Goal: Task Accomplishment & Management: Use online tool/utility

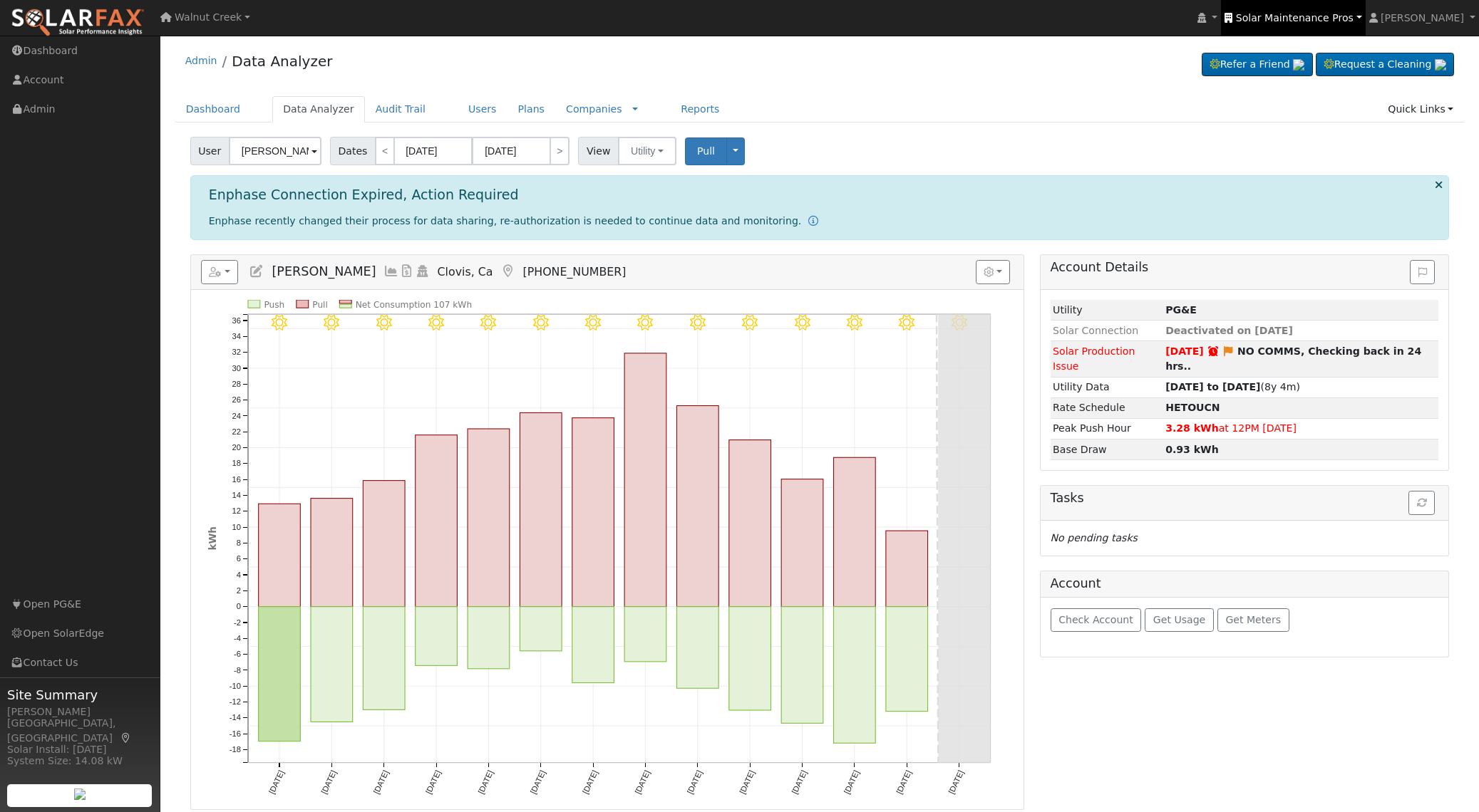
click at [1298, 22] on span "Solar Maintenance Pros" at bounding box center [1295, 18] width 118 height 12
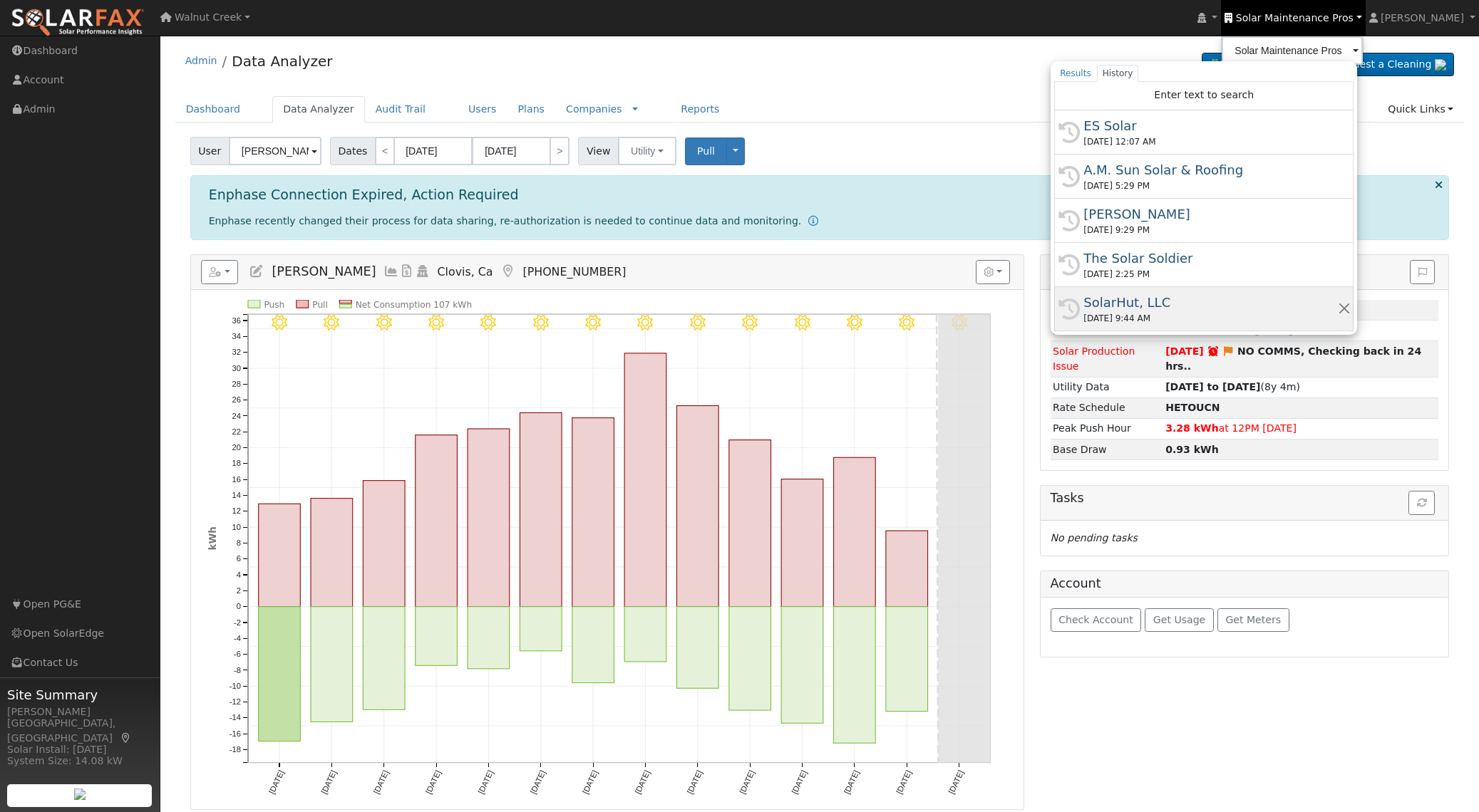
click at [1239, 299] on div "SolarHut, LLC" at bounding box center [1211, 302] width 254 height 19
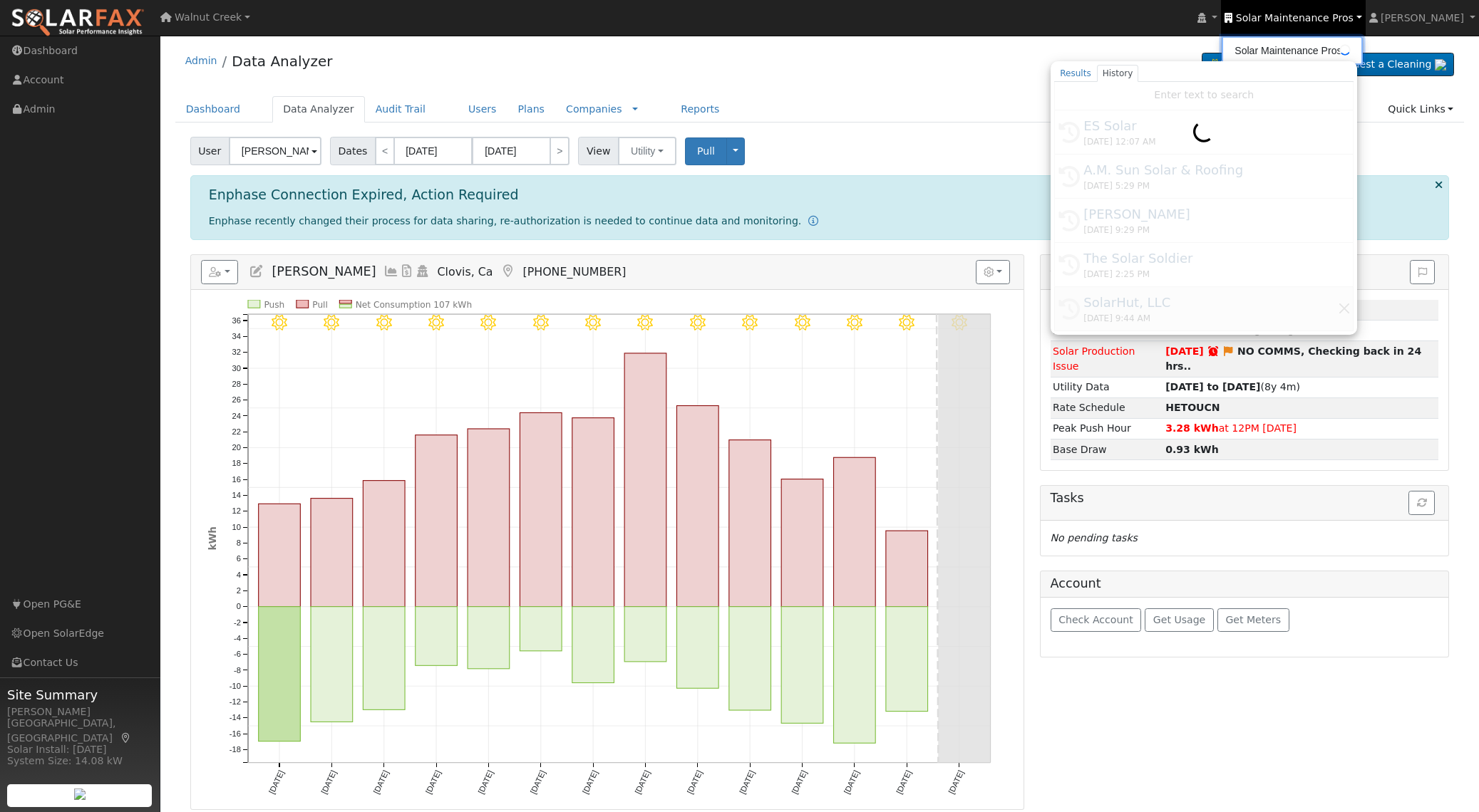
type input "SolarHut, LLC"
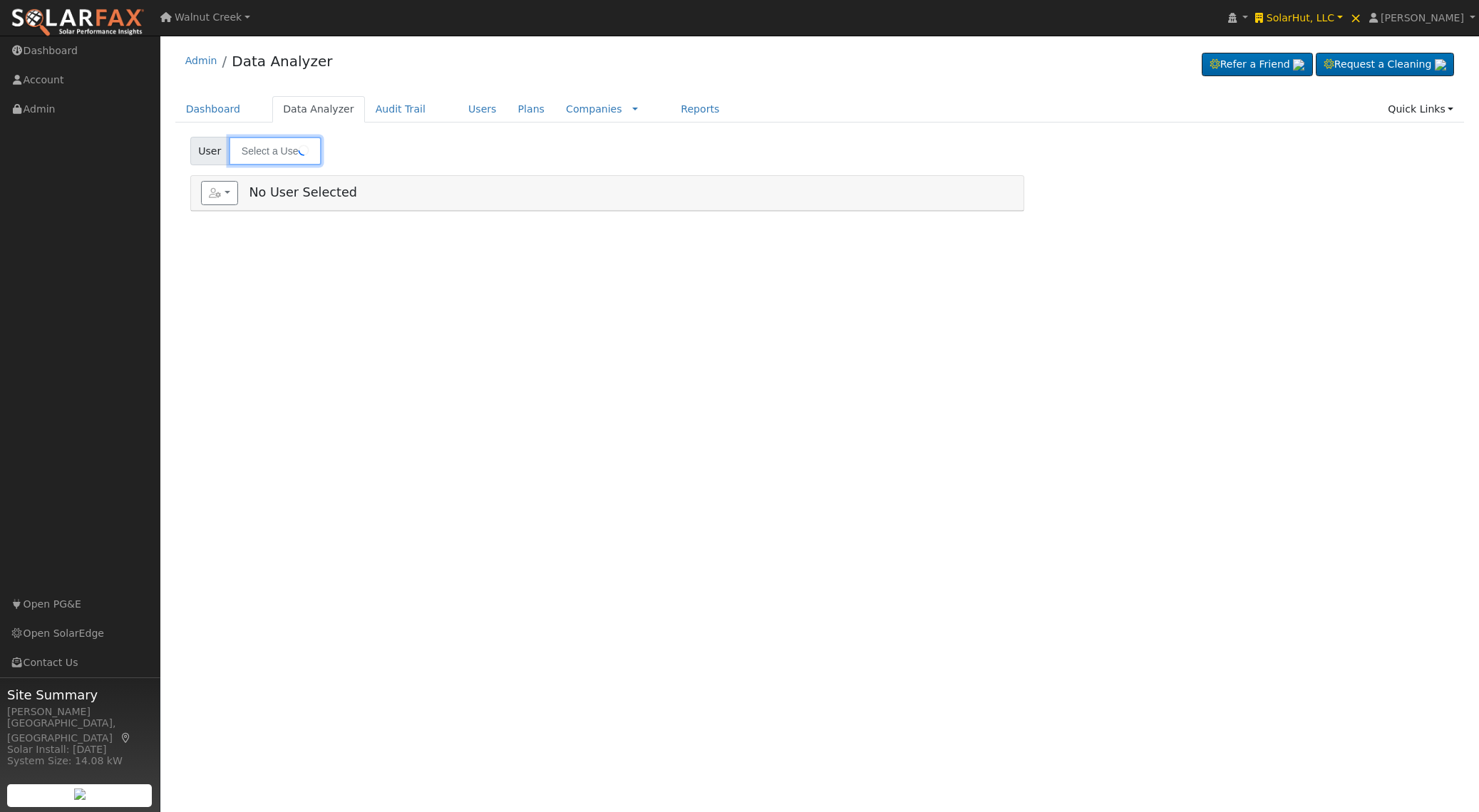
type input "[PERSON_NAME]"
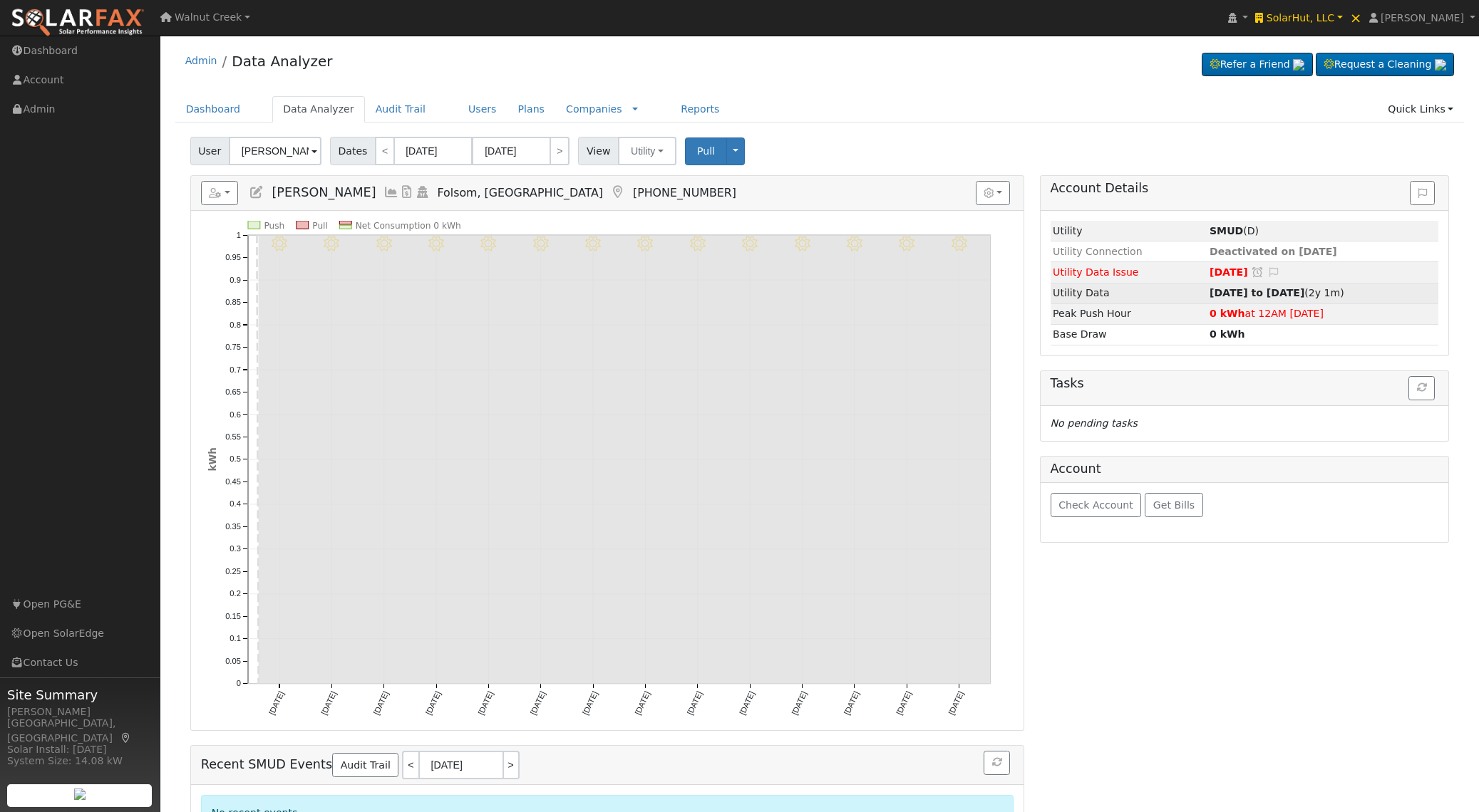
click at [1236, 294] on strong "[DATE] to [DATE]" at bounding box center [1257, 292] width 95 height 12
type input "[DATE]"
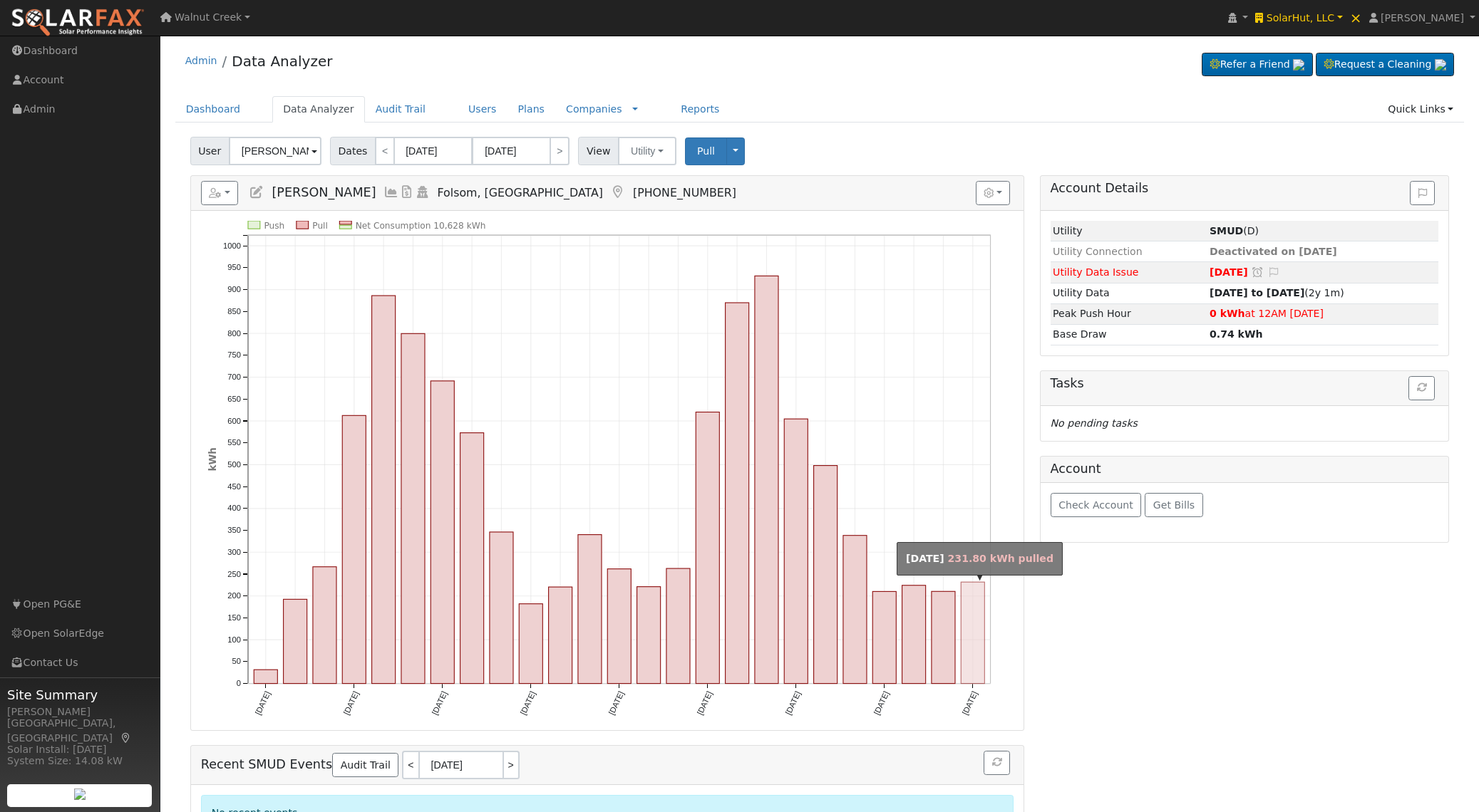
click at [975, 641] on rect "onclick=""" at bounding box center [973, 633] width 23 height 101
type input "[DATE]"
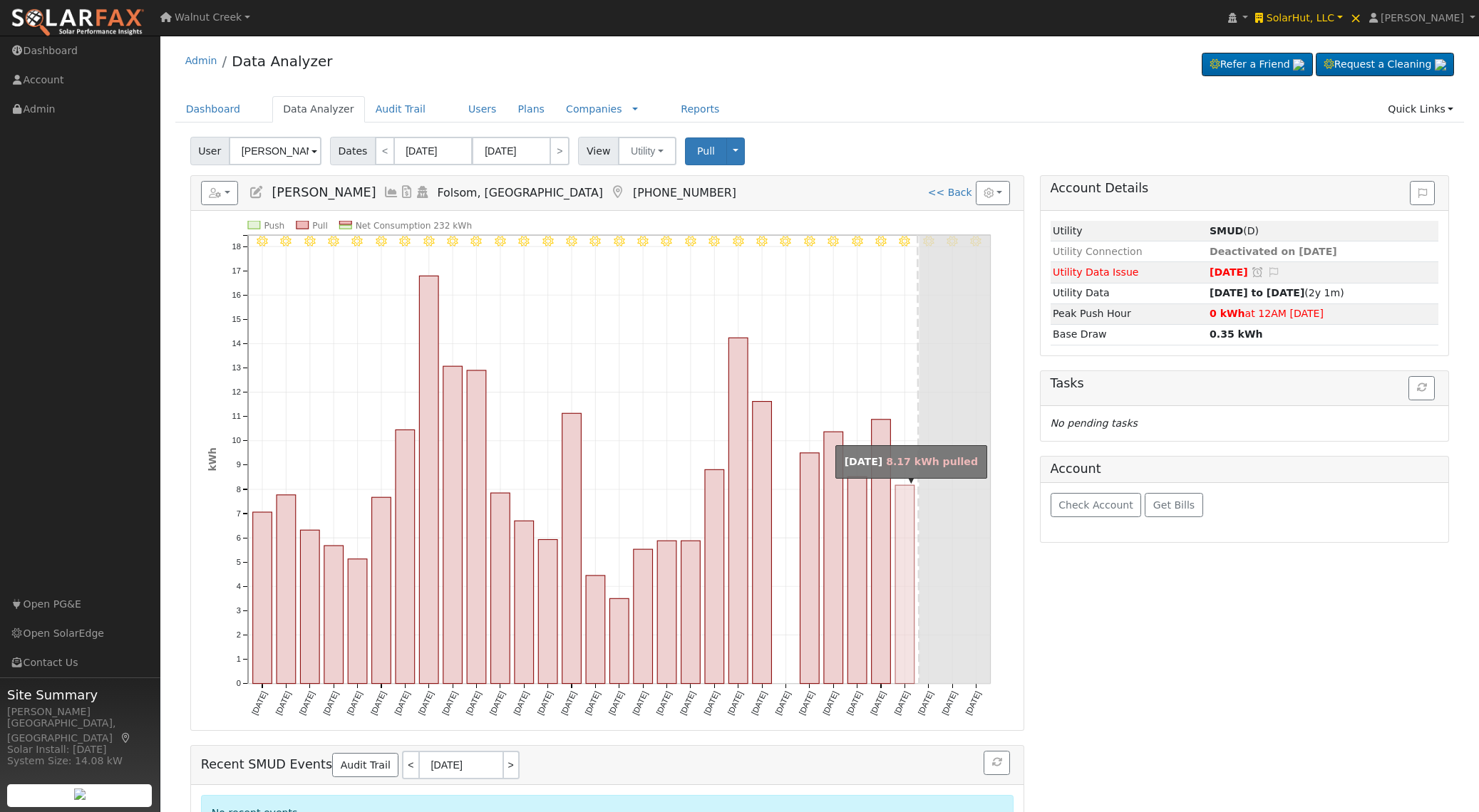
click at [905, 613] on rect "onclick=""" at bounding box center [904, 585] width 19 height 199
type input "[DATE]"
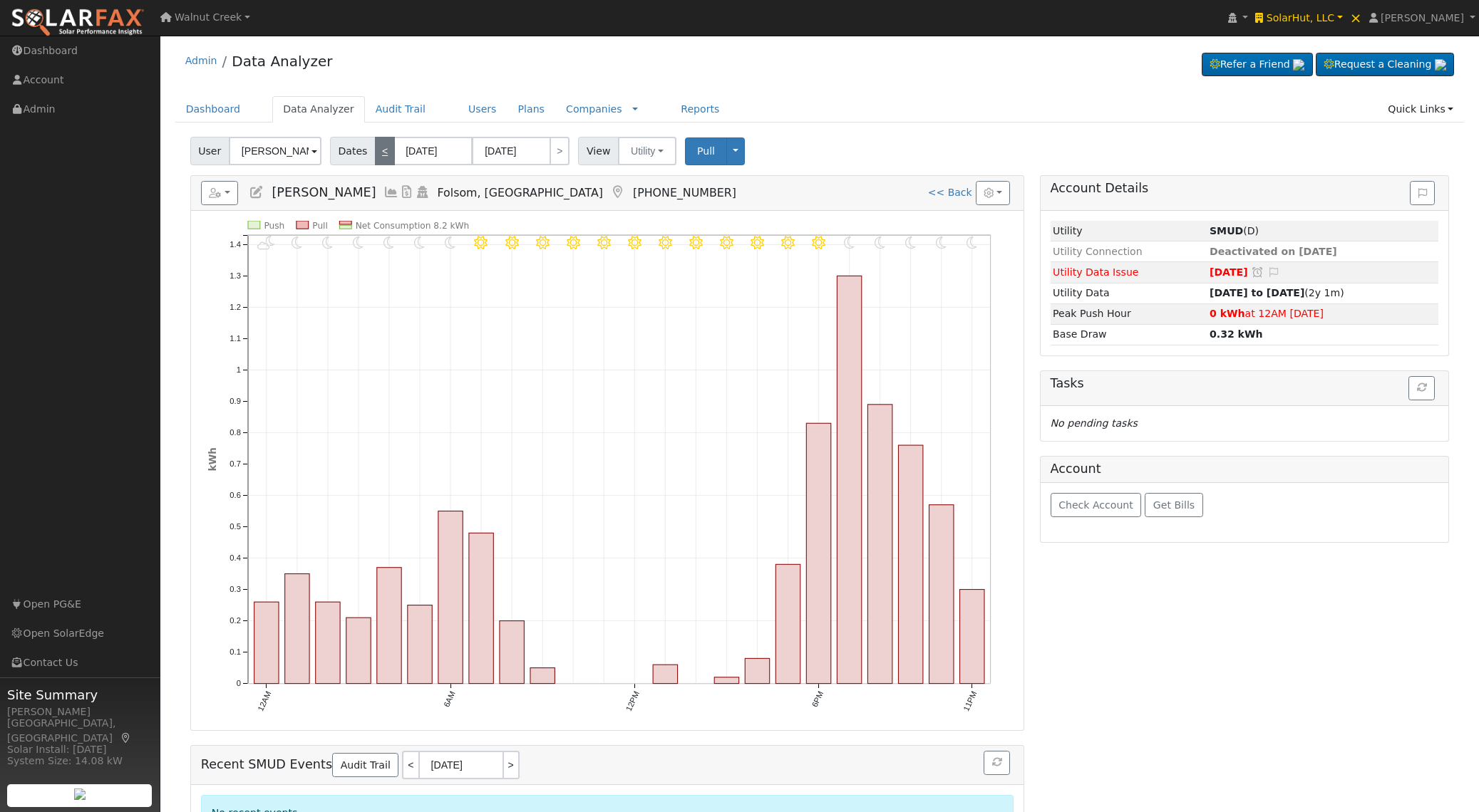
click at [375, 150] on link "<" at bounding box center [385, 151] width 20 height 29
type input "[DATE]"
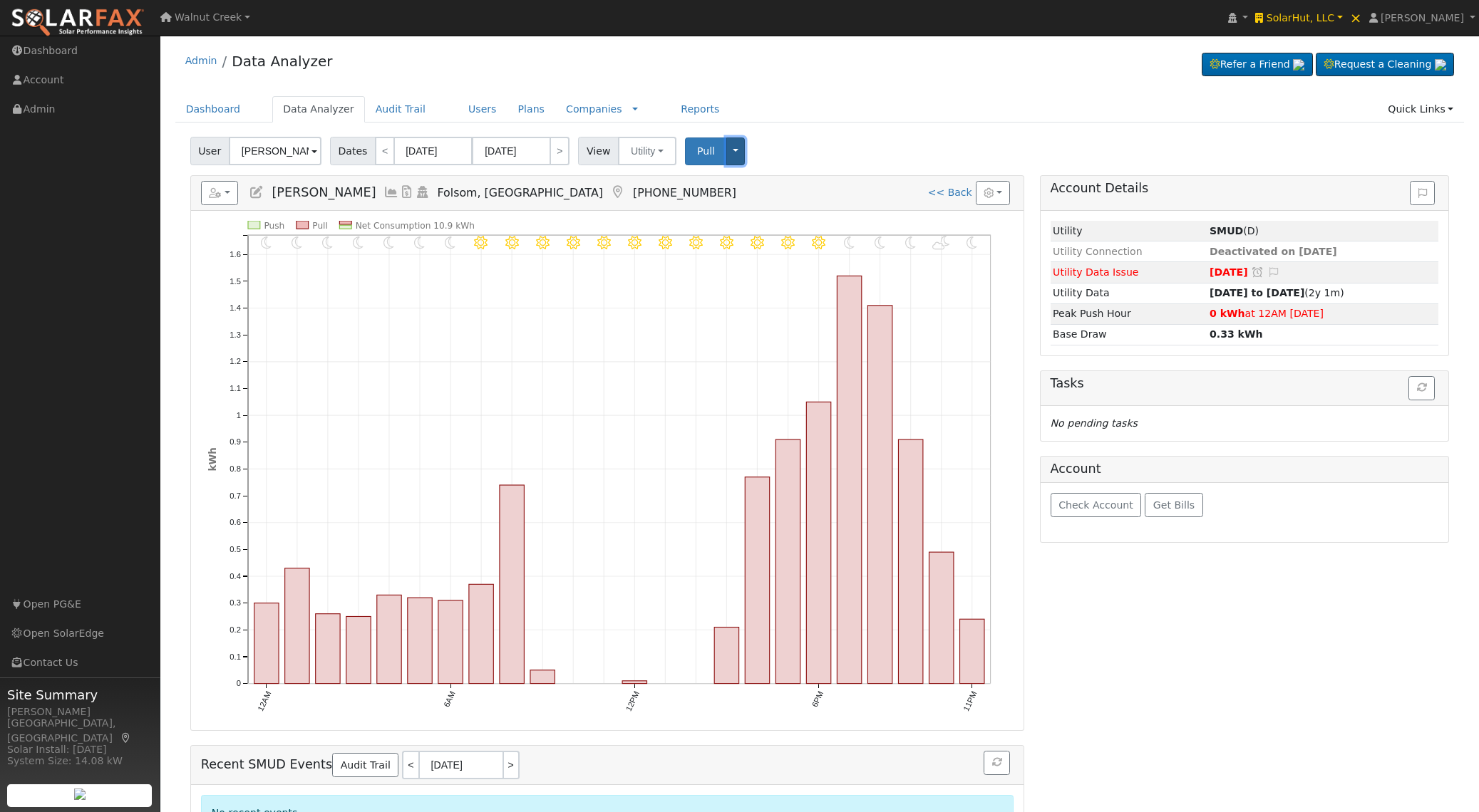
click at [736, 159] on button "Toggle Dropdown" at bounding box center [736, 152] width 19 height 28
click at [757, 229] on link "Delete ALL Data" at bounding box center [780, 233] width 108 height 20
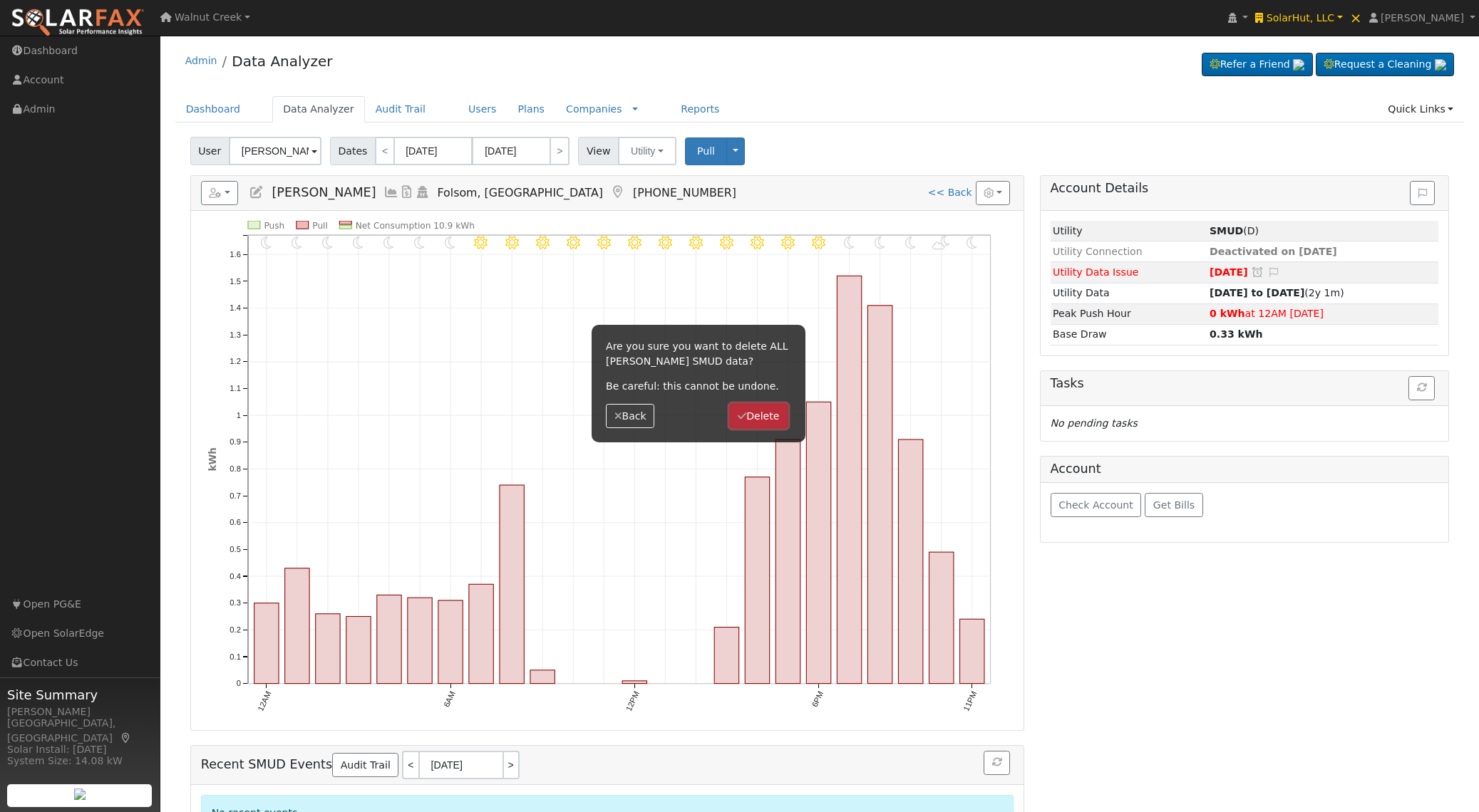
click at [778, 419] on button "Delete" at bounding box center [759, 415] width 58 height 24
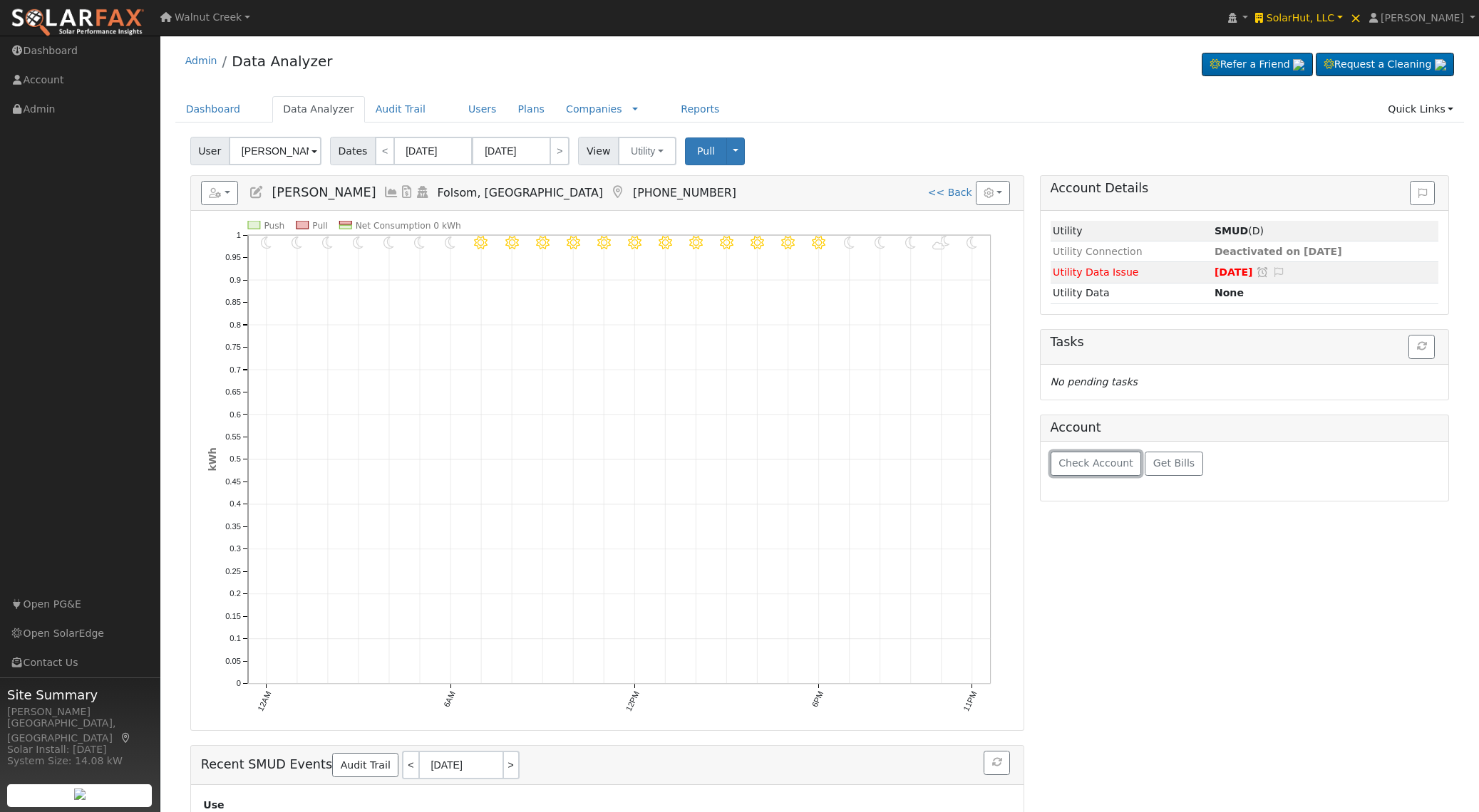
click at [1094, 469] on span "Check Account" at bounding box center [1095, 463] width 75 height 12
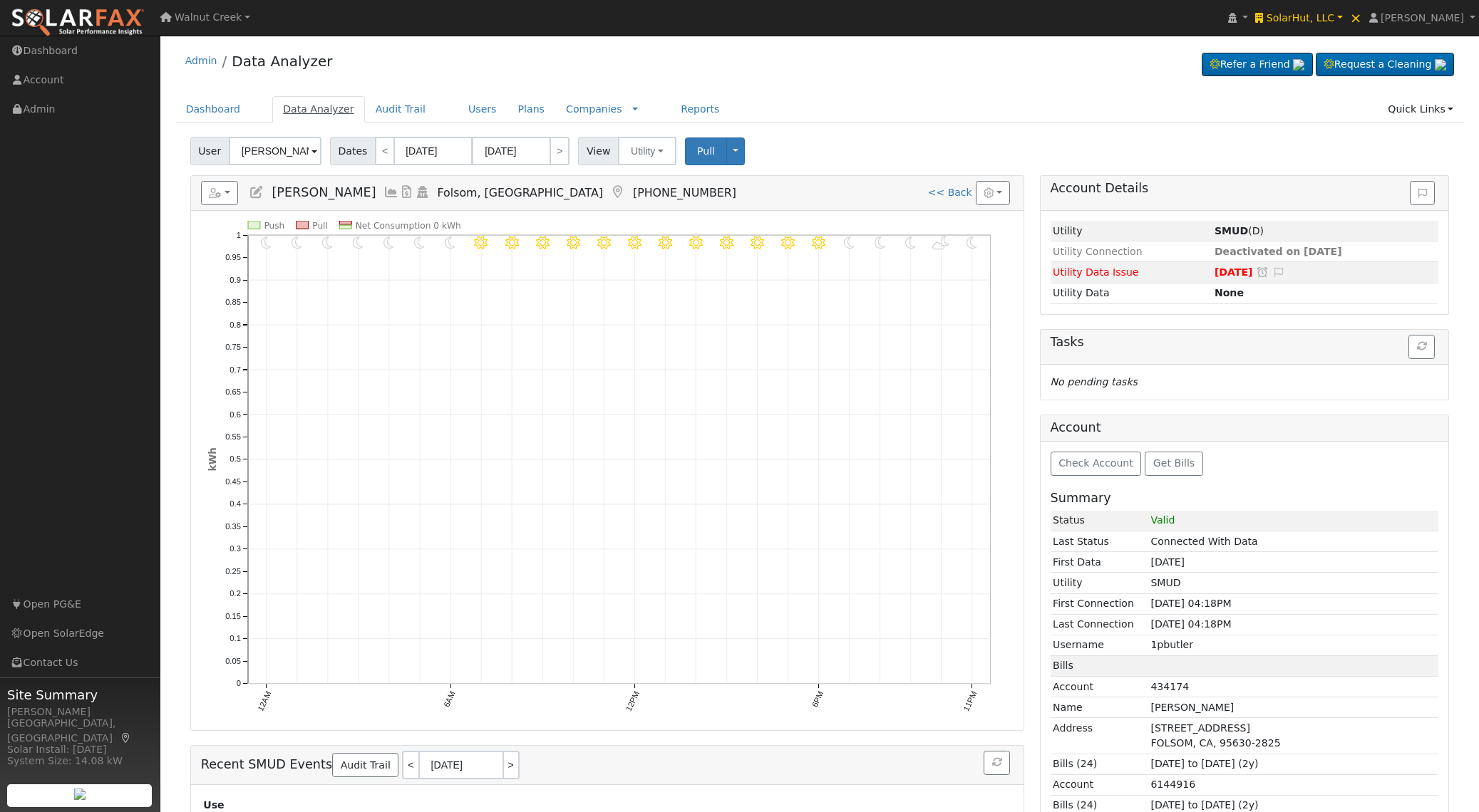
click at [330, 114] on link "Data Analyzer" at bounding box center [319, 109] width 93 height 26
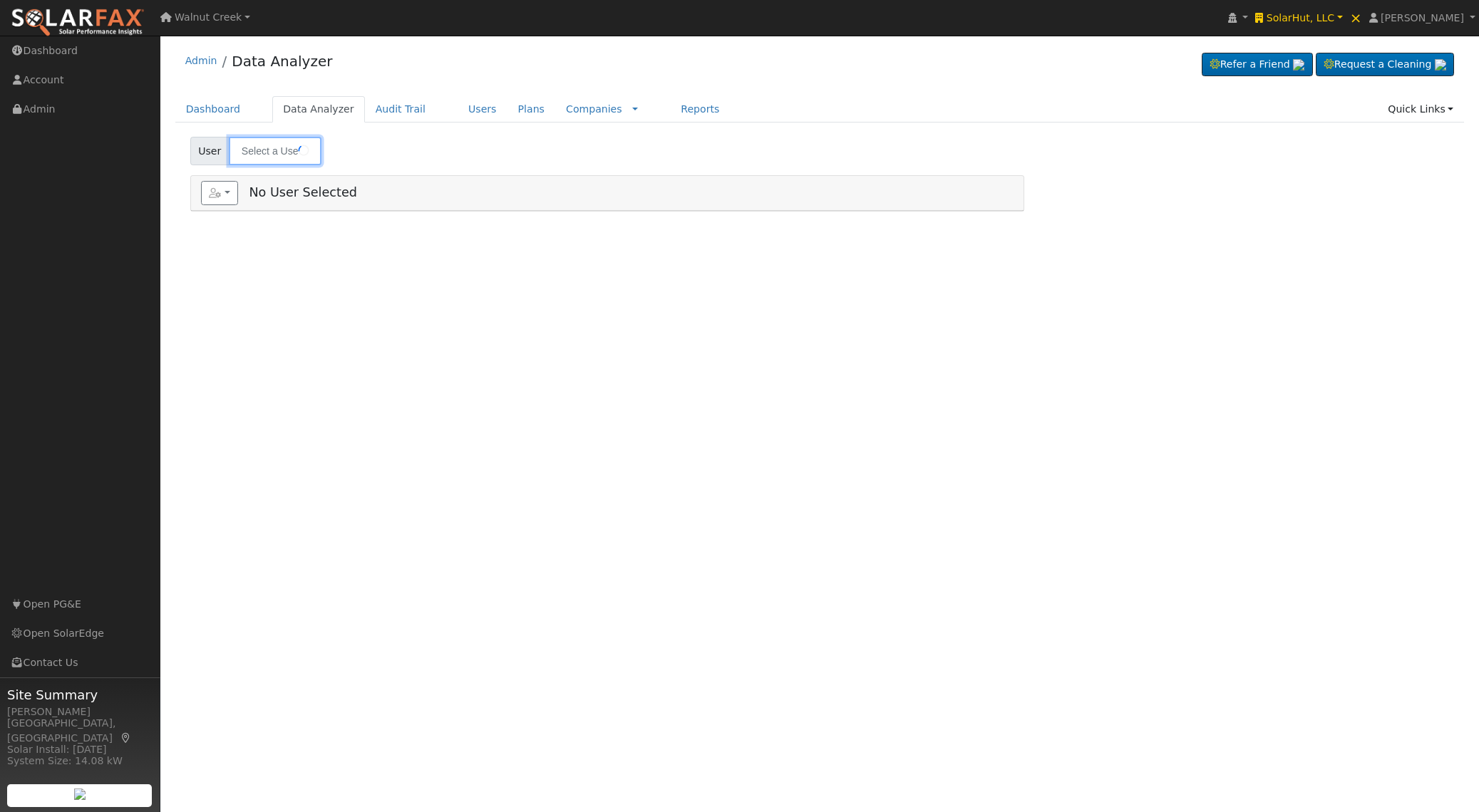
type input "[PERSON_NAME]"
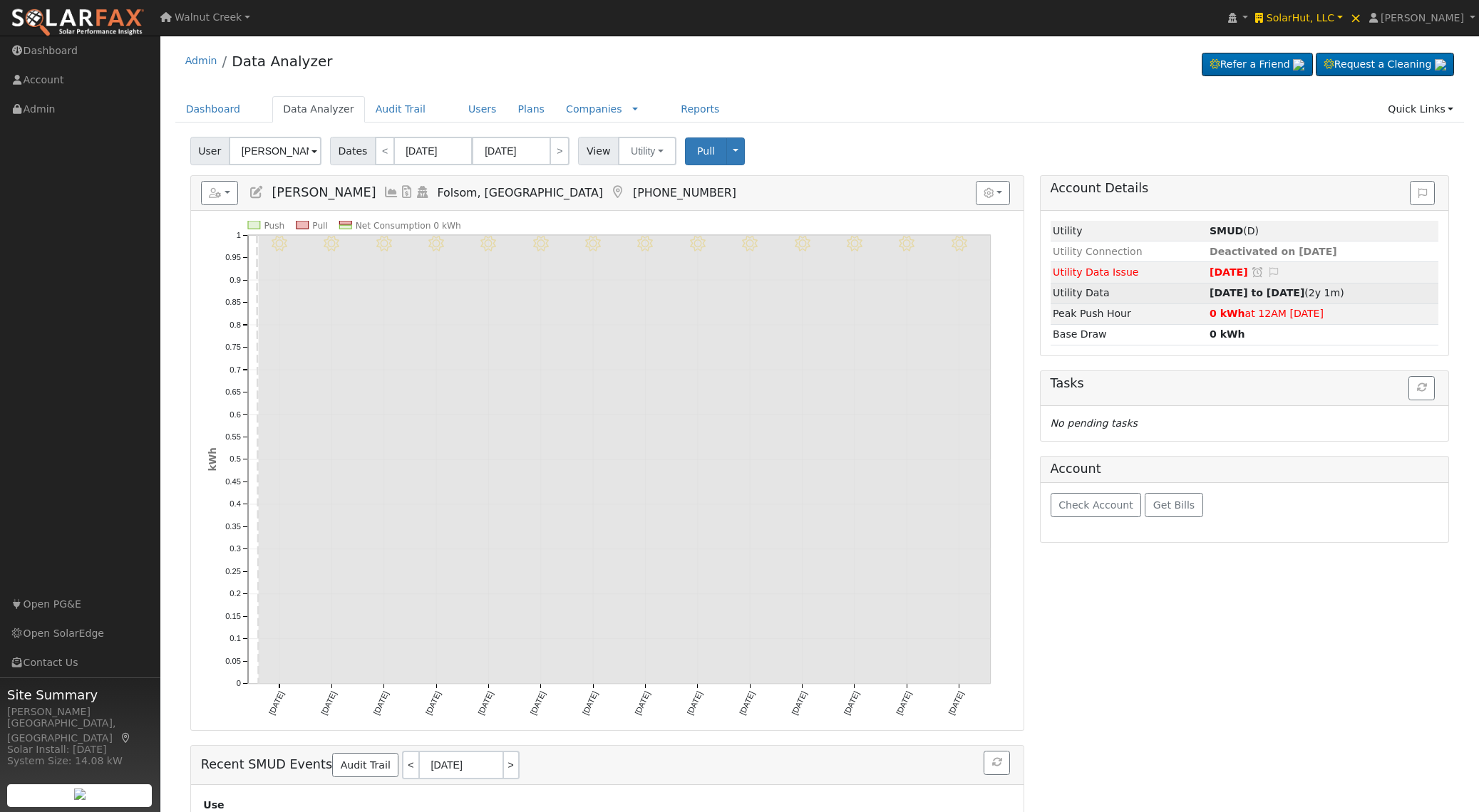
click at [1274, 298] on strong "[DATE] to [DATE]" at bounding box center [1257, 292] width 95 height 12
type input "08/28/2023"
type input "08/28/2025"
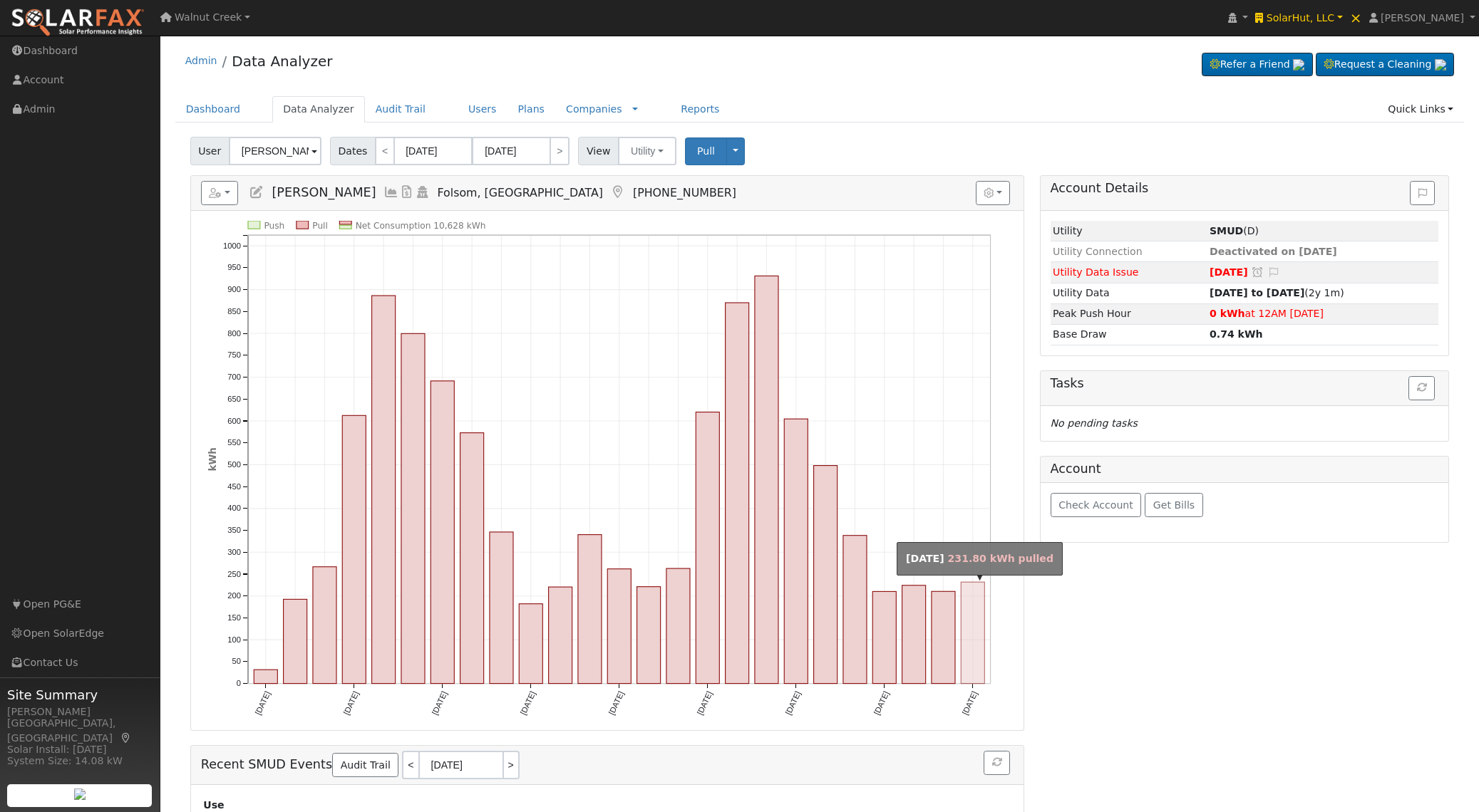
click at [972, 612] on rect "onclick=""" at bounding box center [973, 633] width 23 height 101
type input "[DATE]"
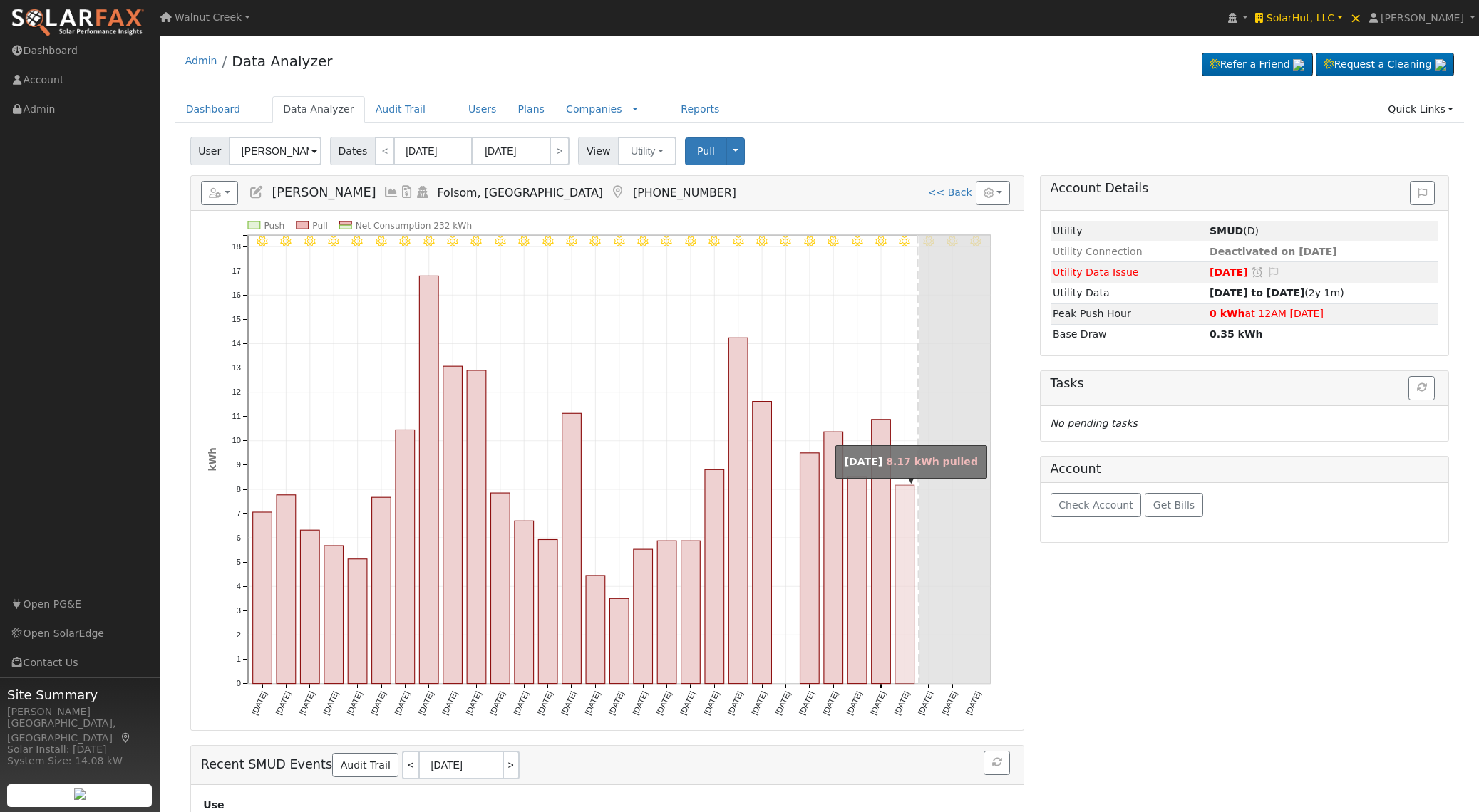
click at [910, 593] on rect "onclick=""" at bounding box center [904, 585] width 19 height 199
type input "[DATE]"
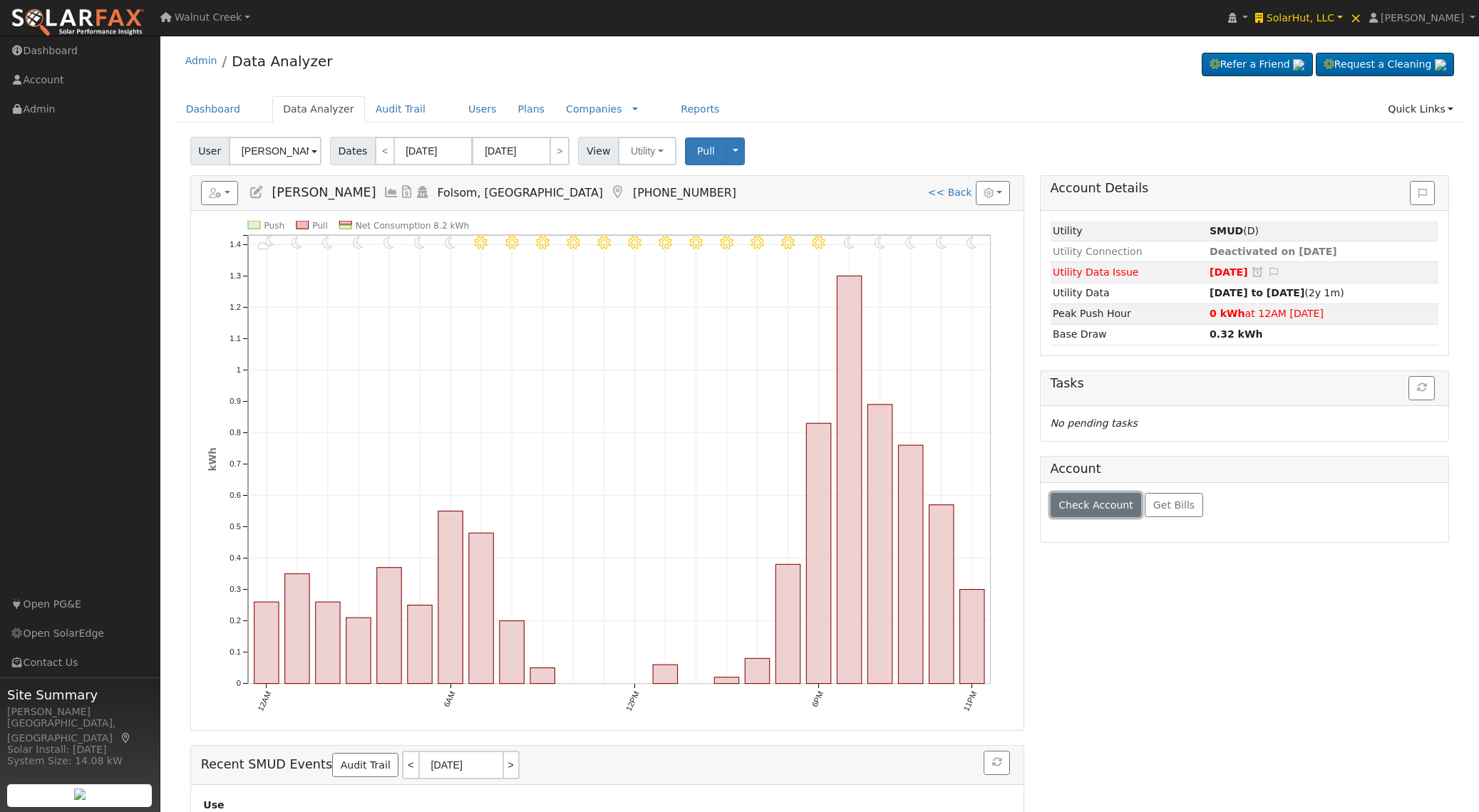
click at [1084, 507] on span "Check Account" at bounding box center [1095, 505] width 75 height 12
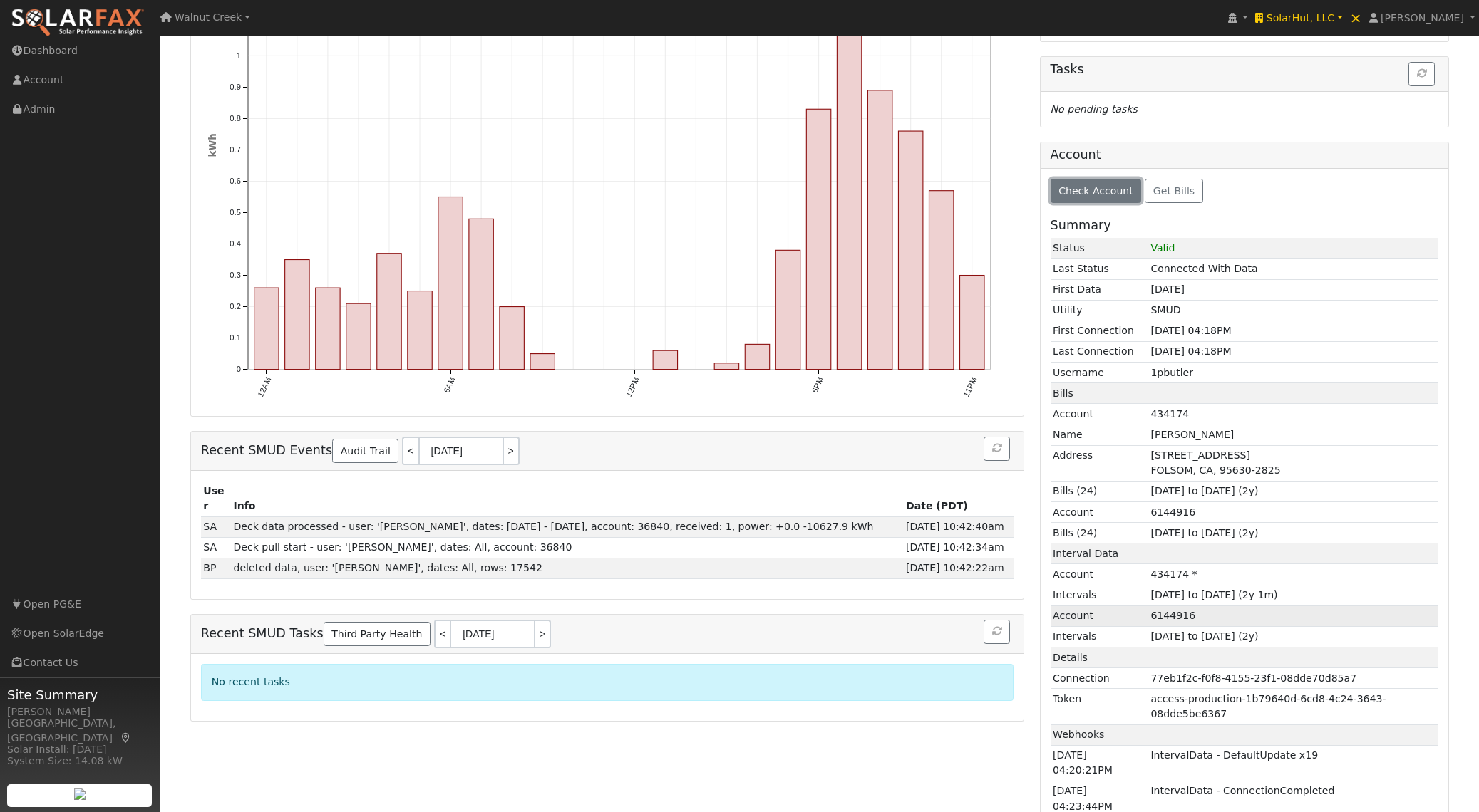
scroll to position [315, 0]
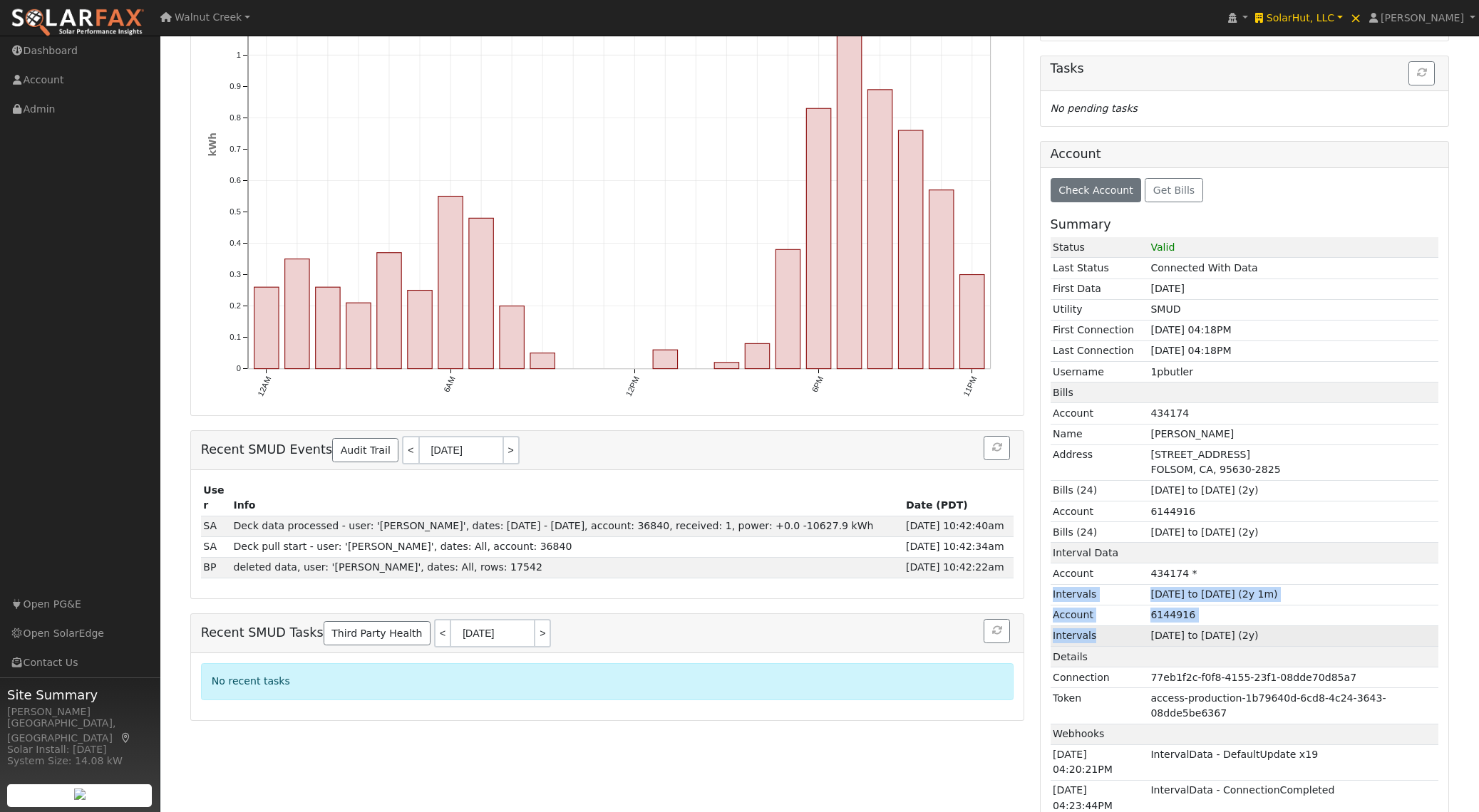
drag, startPoint x: 1053, startPoint y: 595, endPoint x: 1058, endPoint y: 642, distance: 47.3
click at [1058, 642] on tbody "Interval Data Account 434174 * Intervals 08/28/2023 to 09/11/2025 (2y 1m) Accou…" at bounding box center [1245, 595] width 388 height 104
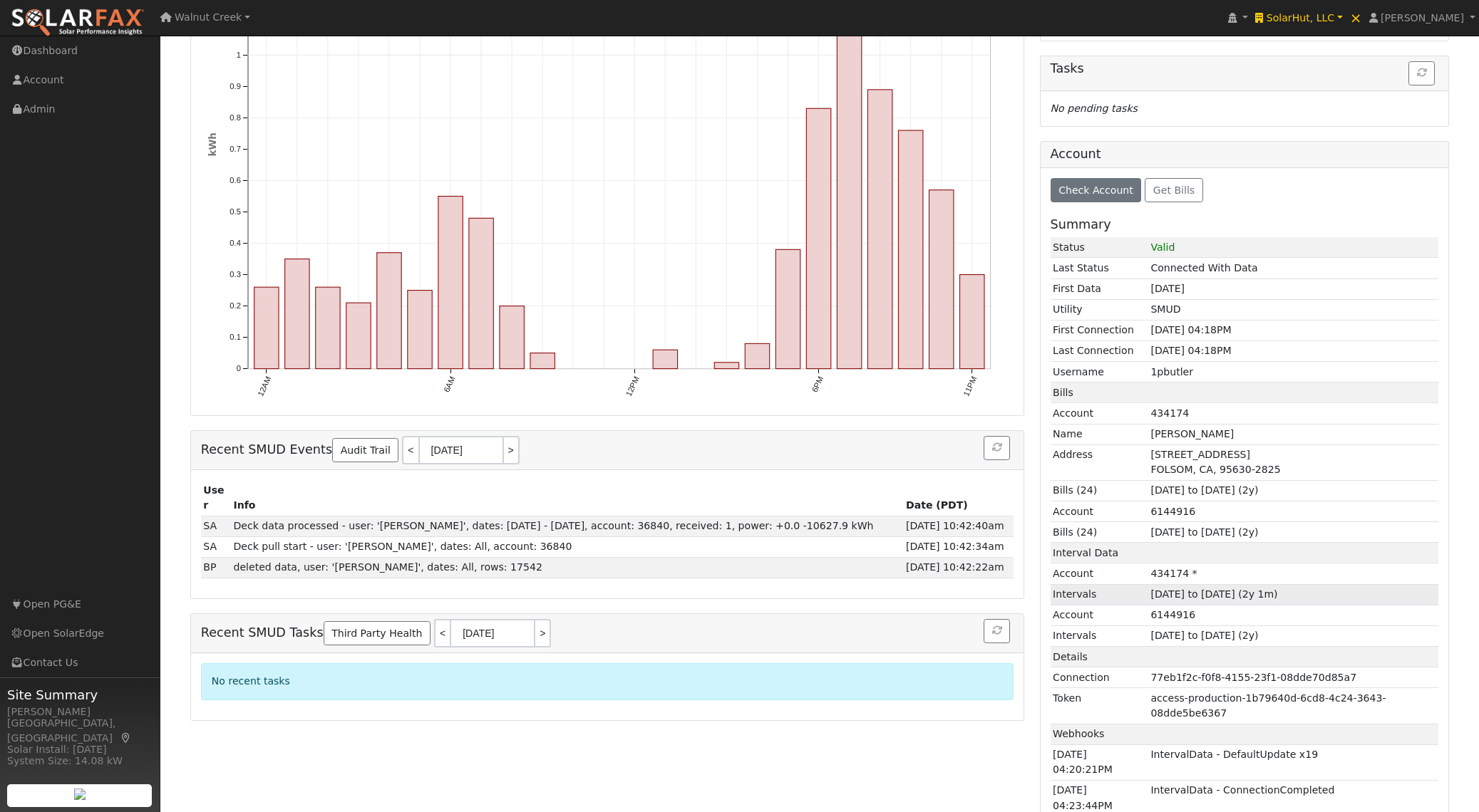
click at [1341, 593] on td "[DATE] to [DATE] (2y 1m)" at bounding box center [1293, 595] width 290 height 21
drag, startPoint x: 1053, startPoint y: 595, endPoint x: 1334, endPoint y: 636, distance: 284.0
click at [1334, 636] on tbody "Interval Data Account 434174 * Intervals 08/28/2023 to 09/11/2025 (2y 1m) Accou…" at bounding box center [1245, 595] width 388 height 104
copy tbody "Intervals 08/28/2023 to 09/11/2025 (2y 1m) Account 6144916 Intervals 08/28/2023…"
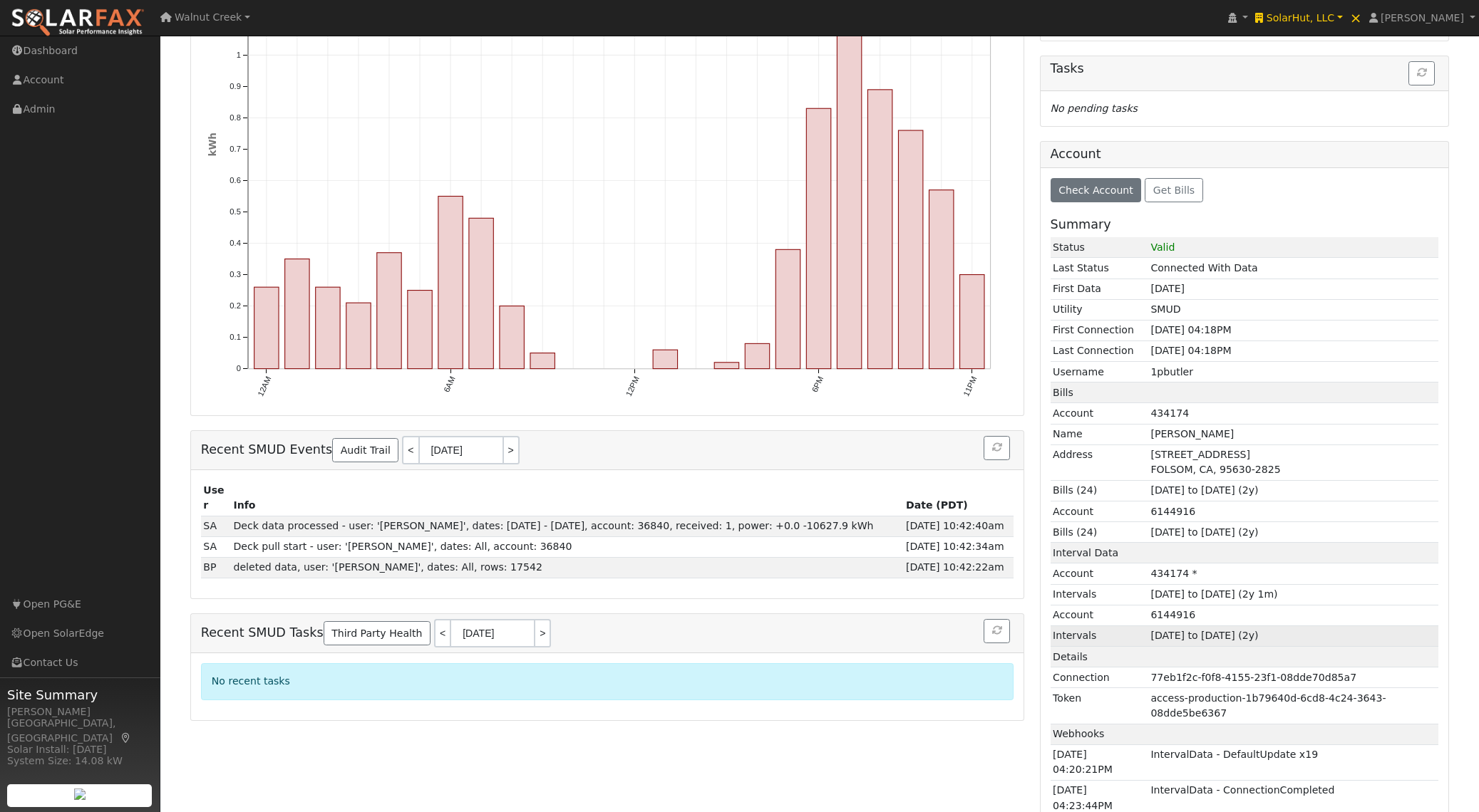
drag, startPoint x: 1054, startPoint y: 575, endPoint x: 1320, endPoint y: 636, distance: 272.9
click at [1320, 636] on tbody "Interval Data Account 434174 * Intervals 08/28/2023 to 09/11/2025 (2y 1m) Accou…" at bounding box center [1245, 595] width 388 height 104
copy tbody "Account 434174 * Intervals 08/28/2023 to 09/11/2025 (2y 1m) Account 6144916 Int…"
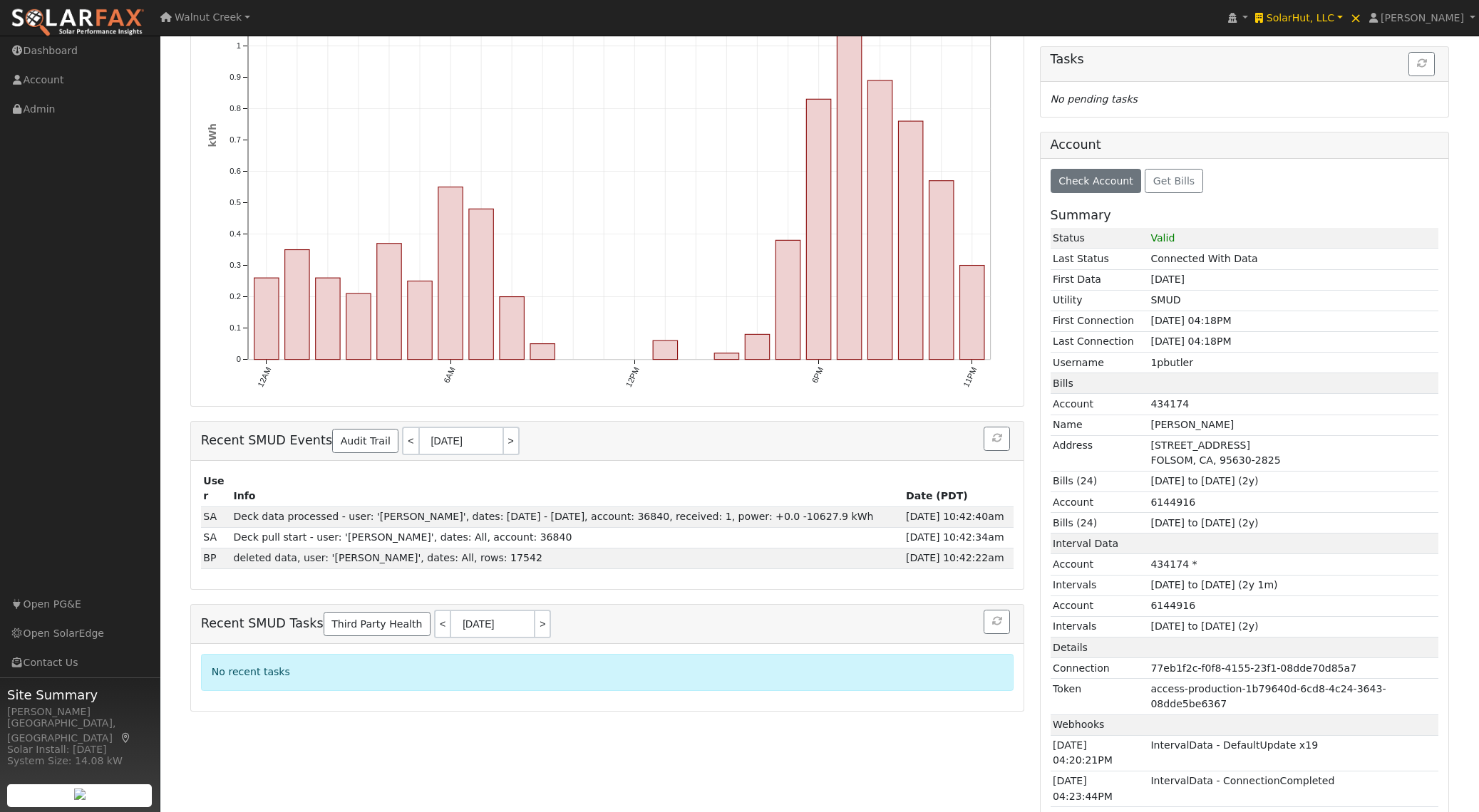
scroll to position [0, 0]
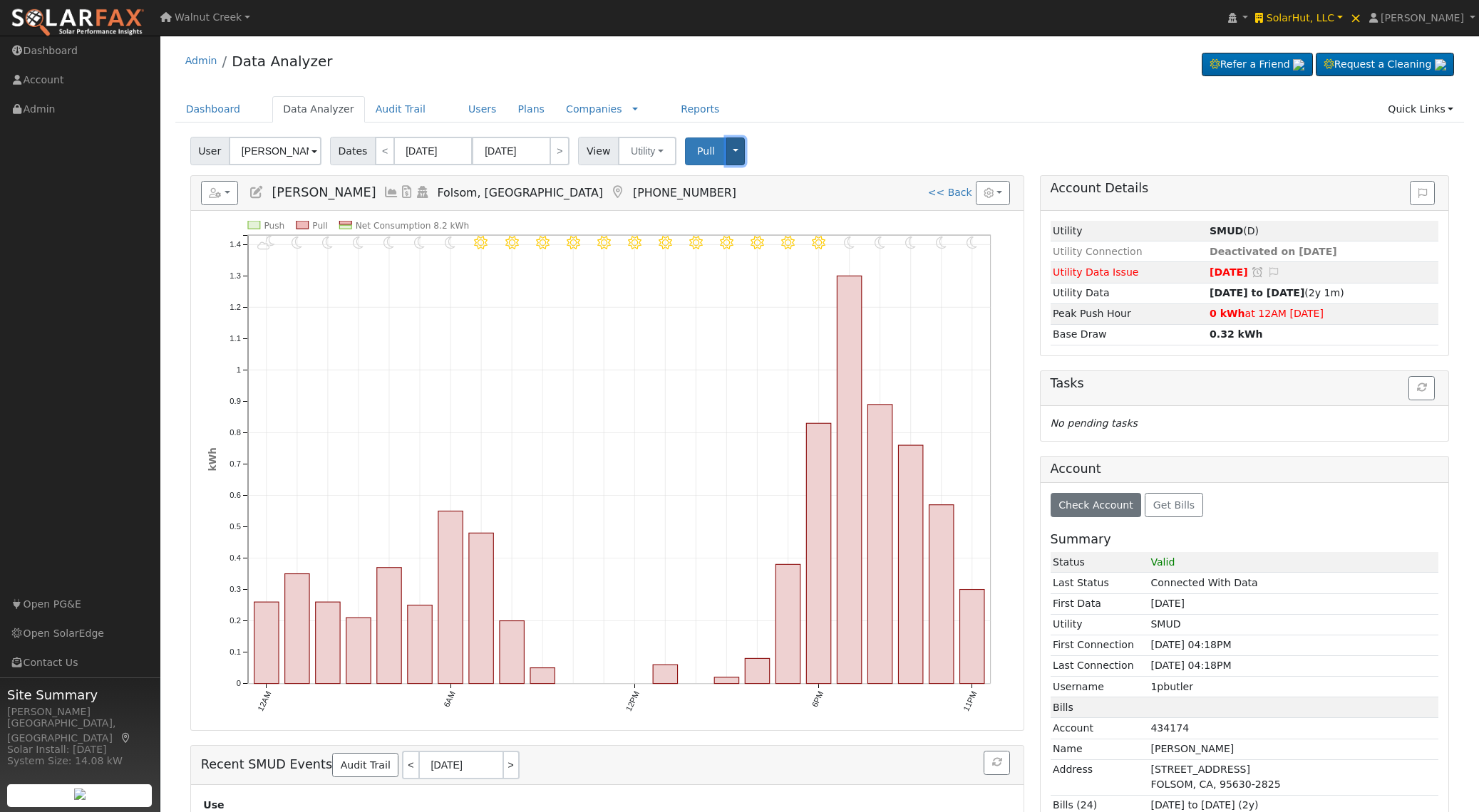
click at [736, 151] on button "Toggle Dropdown" at bounding box center [736, 152] width 19 height 28
click at [749, 234] on link "Delete ALL Data" at bounding box center [780, 233] width 108 height 20
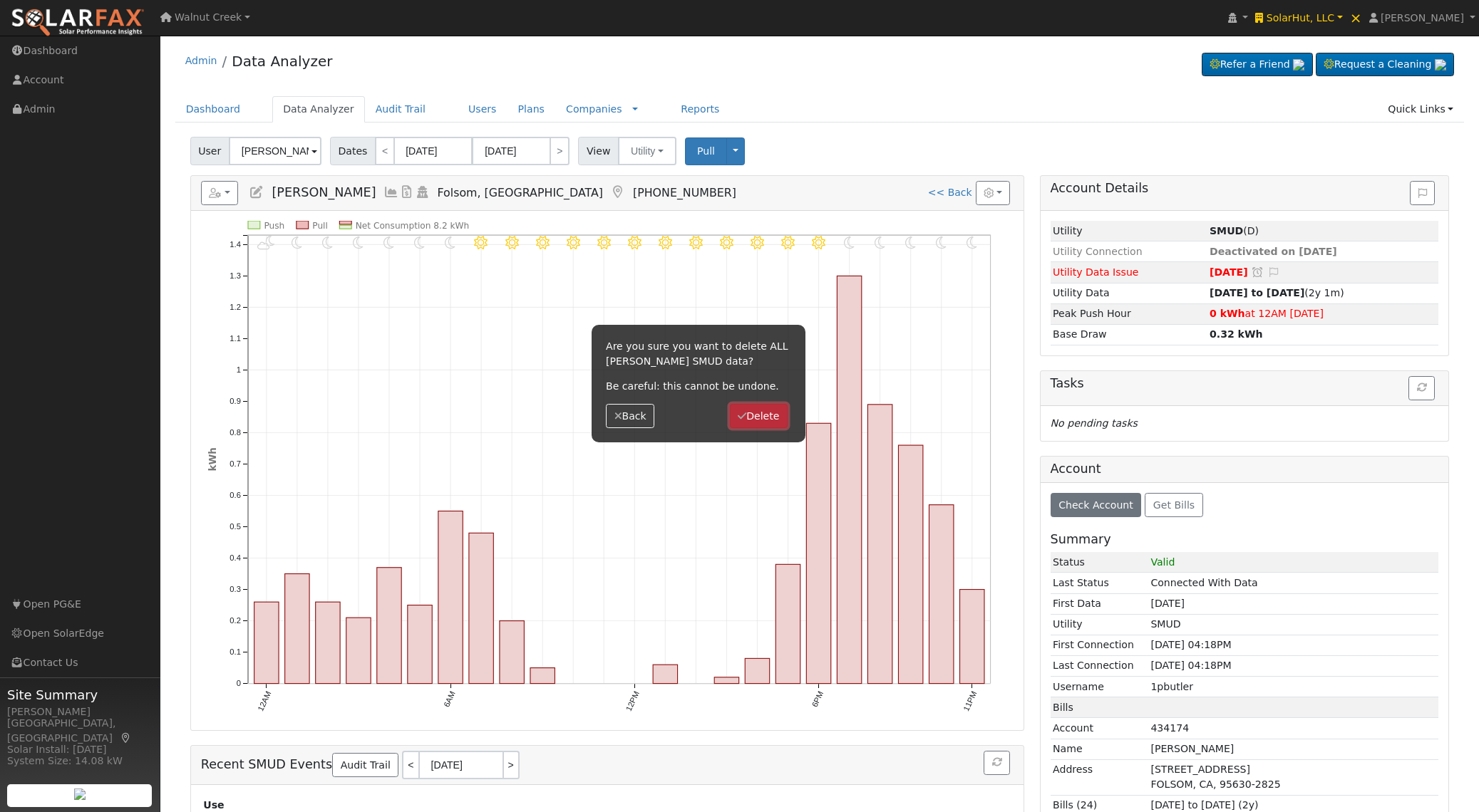
click at [777, 422] on button "Delete" at bounding box center [759, 415] width 58 height 24
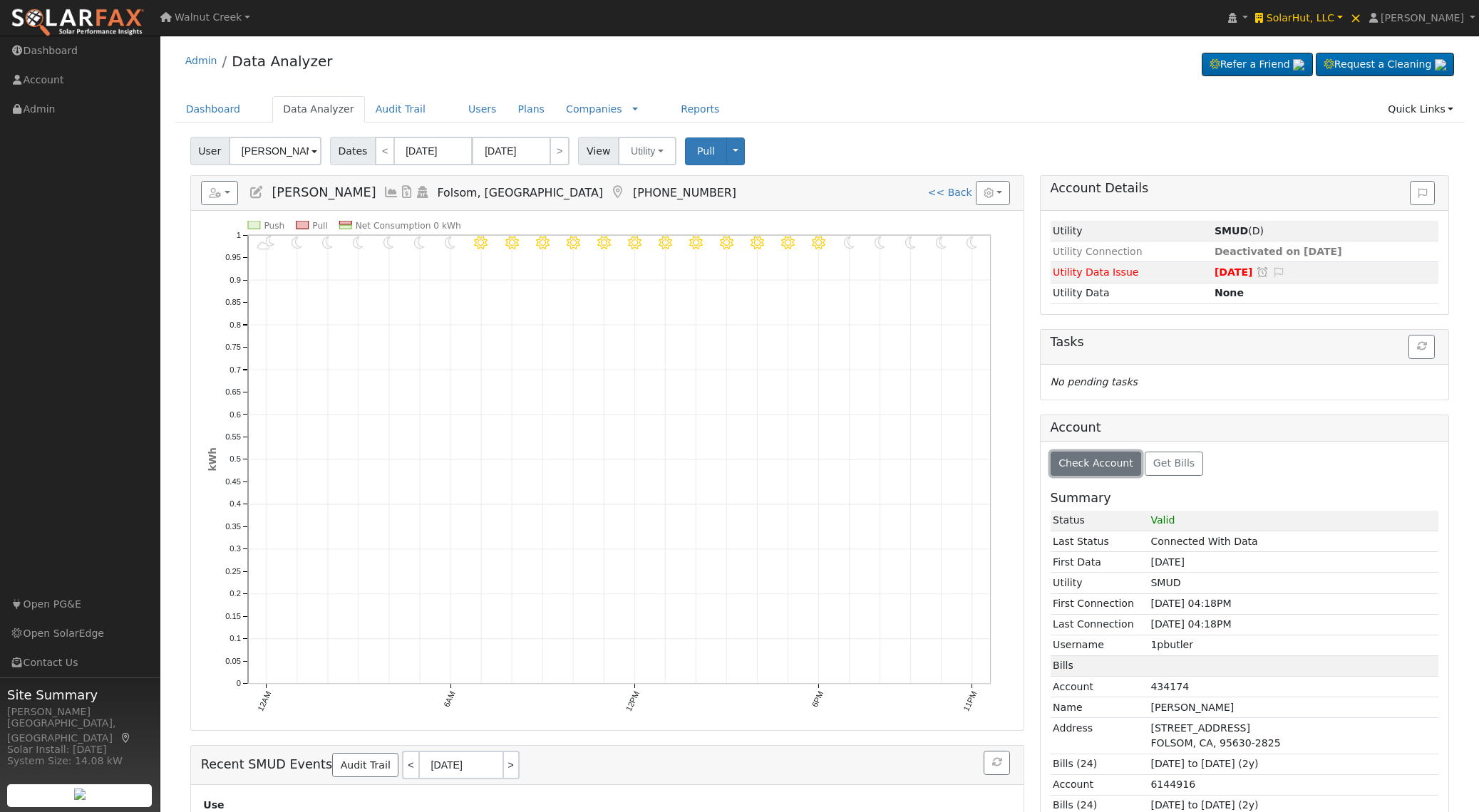
click at [1092, 466] on span "Check Account" at bounding box center [1095, 463] width 75 height 12
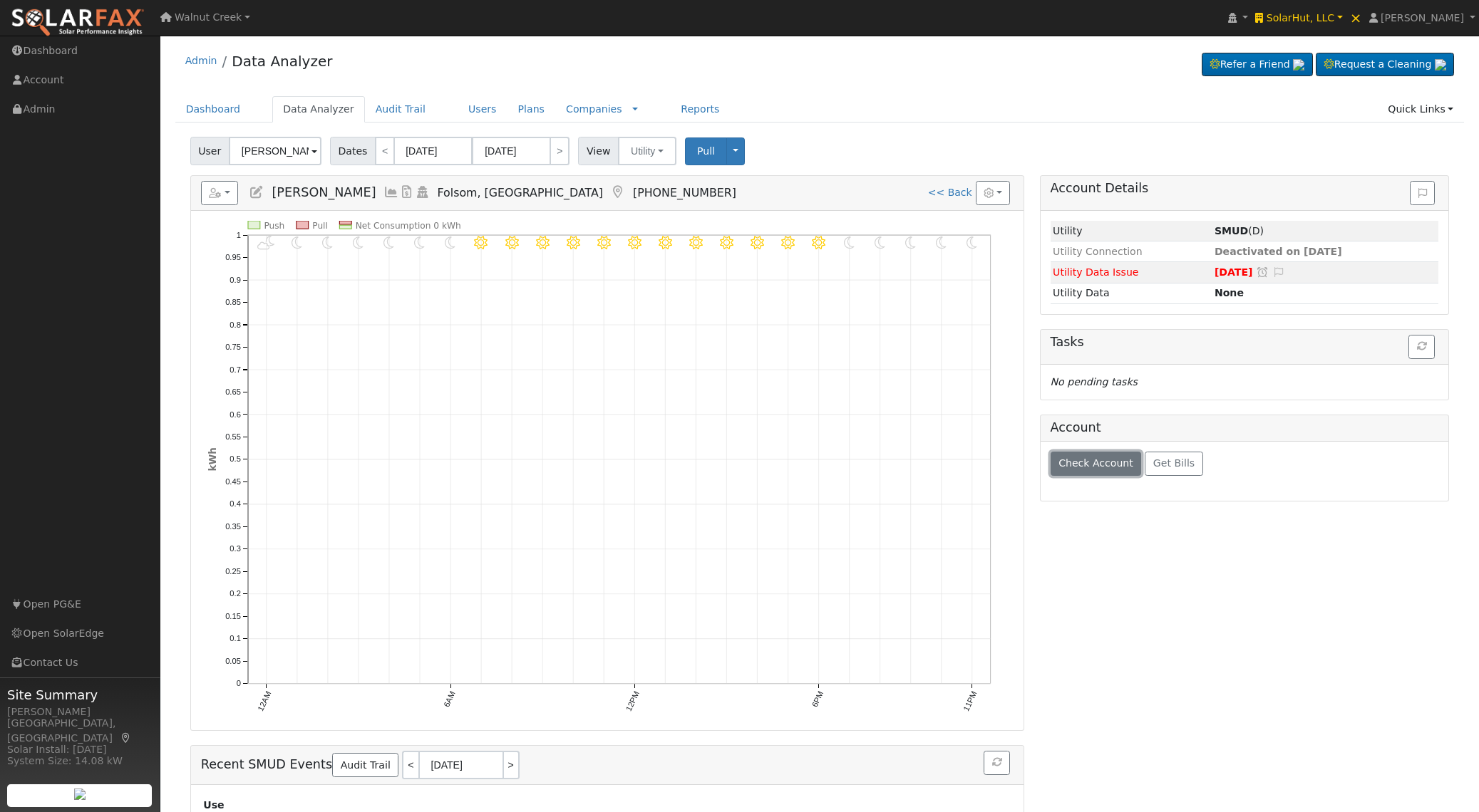
click at [1092, 466] on span "Check Account" at bounding box center [1095, 463] width 75 height 12
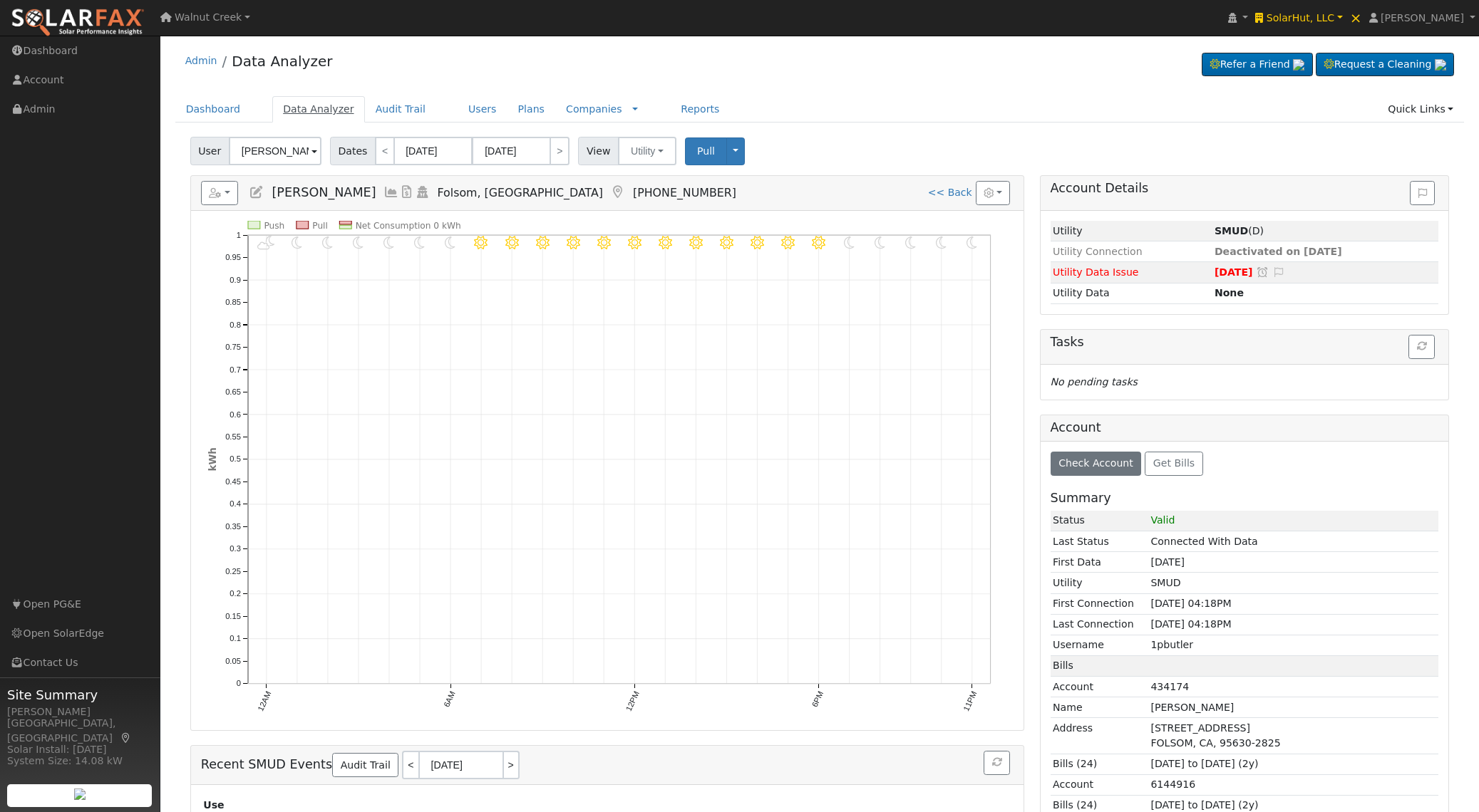
click at [298, 110] on link "Data Analyzer" at bounding box center [319, 109] width 93 height 26
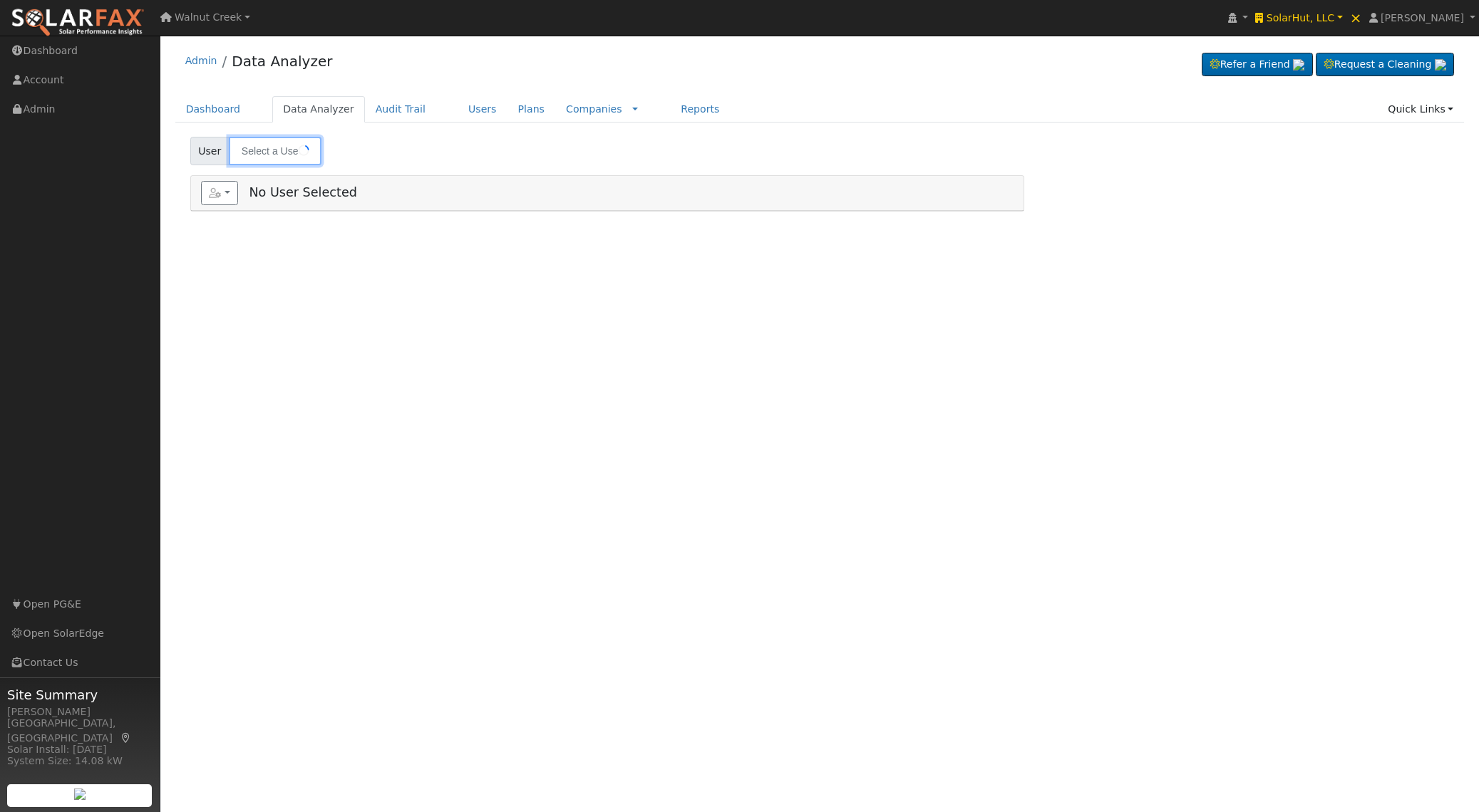
type input "[PERSON_NAME]"
